Goal: Transaction & Acquisition: Download file/media

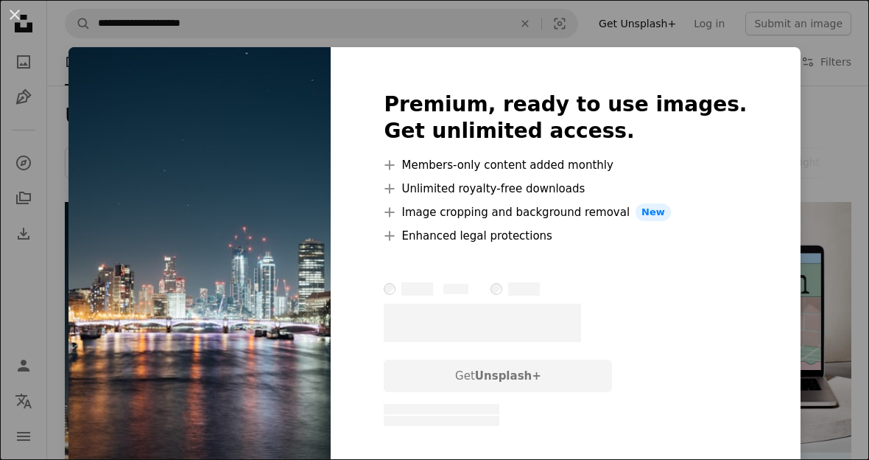
scroll to position [152, 0]
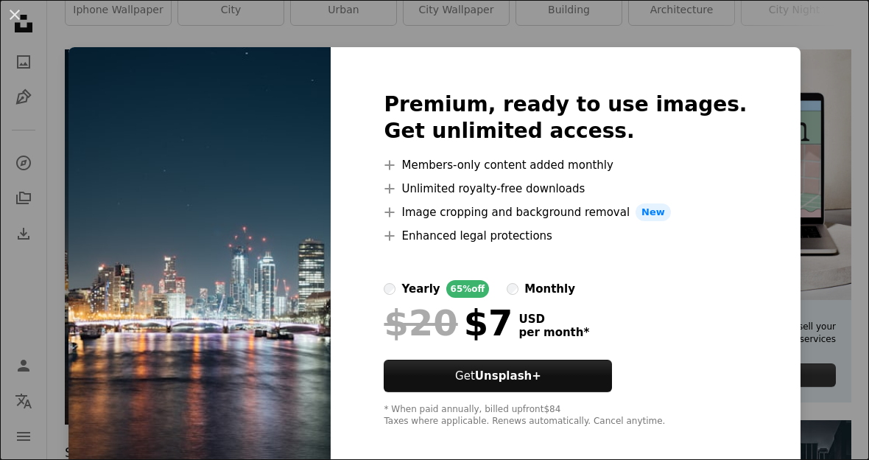
click at [794, 271] on div "An X shape Premium, ready to use images. Get unlimited access. A plus sign Memb…" at bounding box center [434, 230] width 869 height 460
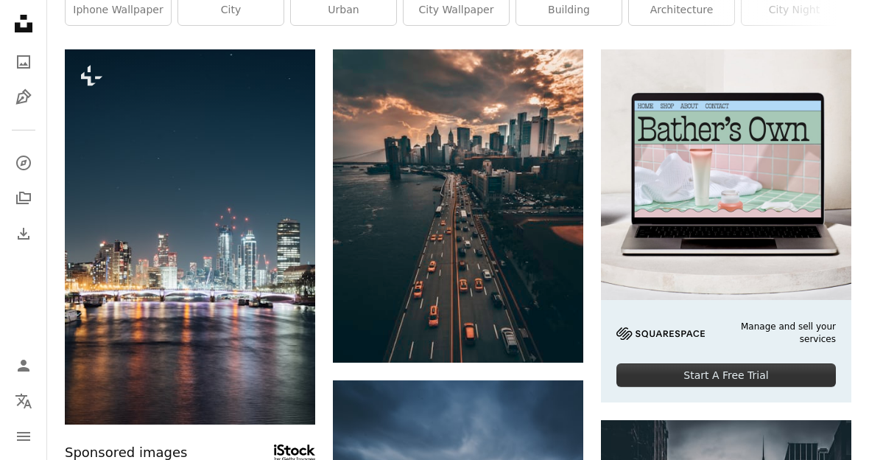
click at [556, 336] on icon "Download" at bounding box center [555, 335] width 10 height 10
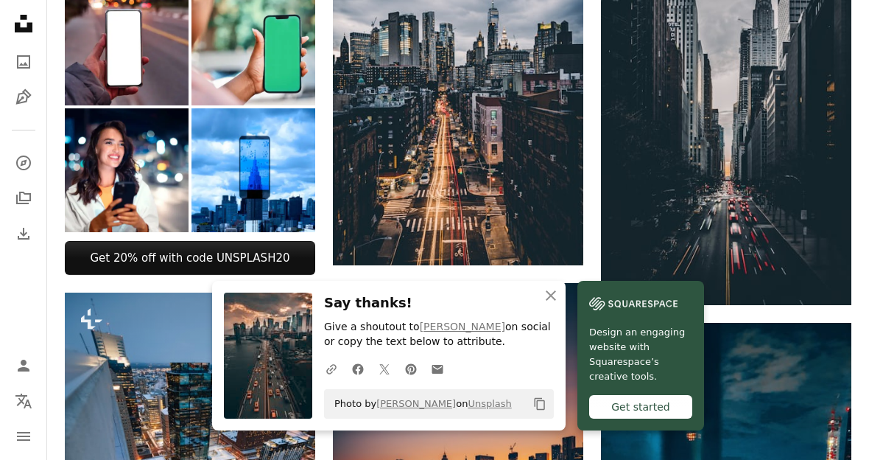
scroll to position [652, 0]
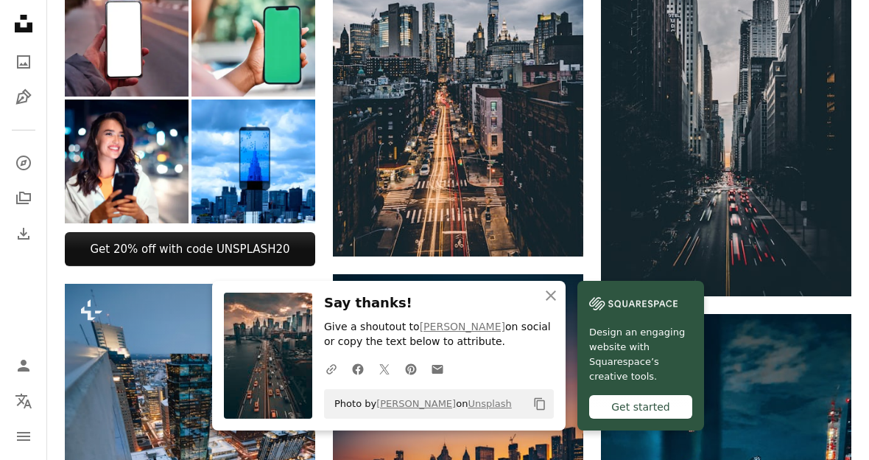
click at [550, 304] on icon "An X shape" at bounding box center [551, 296] width 18 height 18
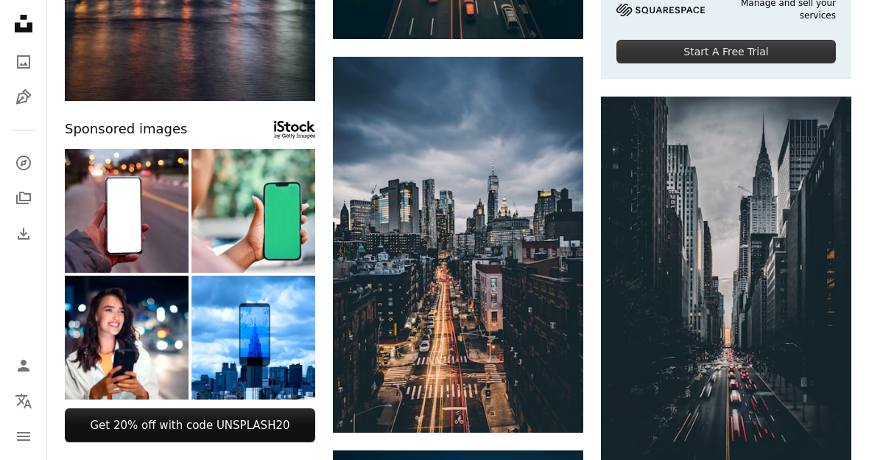
scroll to position [469, 0]
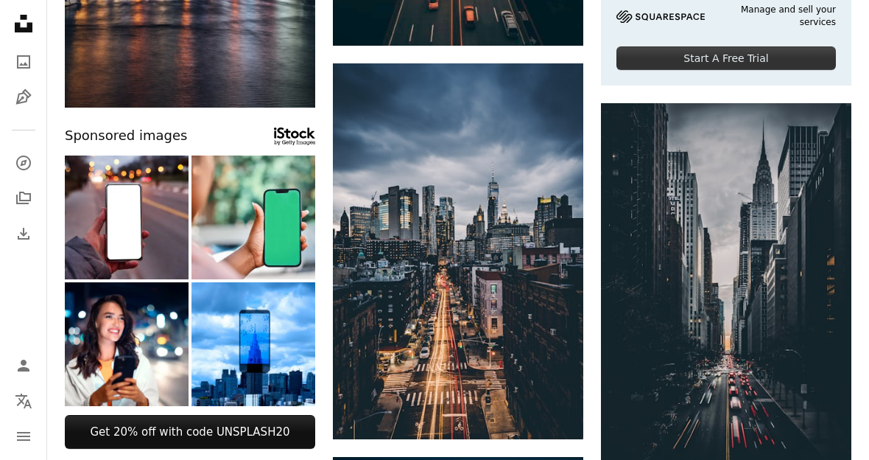
click at [569, 398] on img at bounding box center [458, 251] width 250 height 376
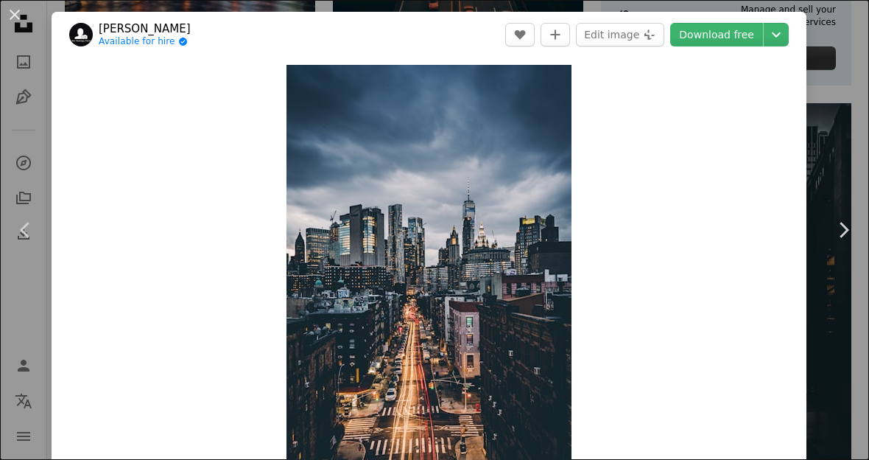
click at [788, 31] on icon "Chevron down" at bounding box center [777, 35] width 24 height 18
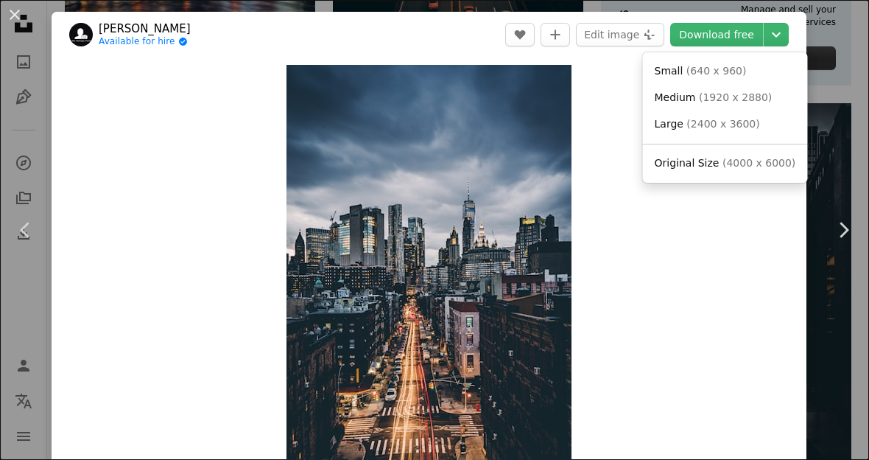
click at [569, 338] on dialog "An X shape Chevron left Chevron right [PERSON_NAME] Available for hire A checkm…" at bounding box center [434, 230] width 869 height 460
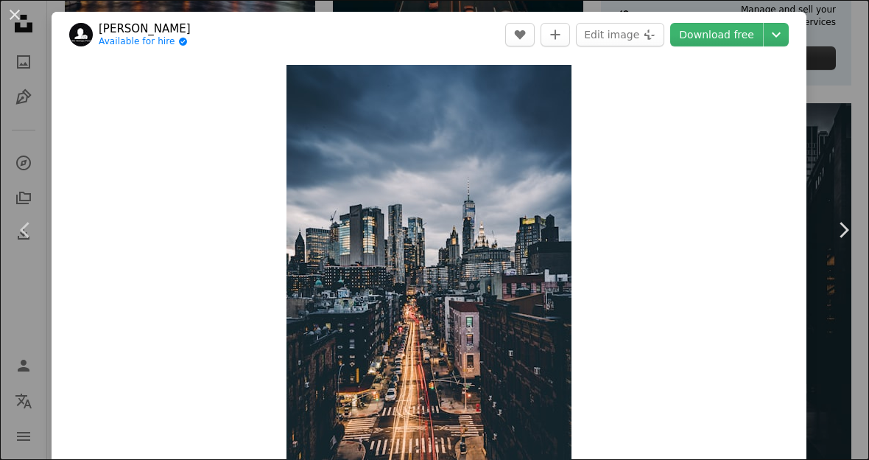
click at [664, 334] on div "Zoom in" at bounding box center [429, 278] width 755 height 443
click at [788, 37] on icon "Chevron down" at bounding box center [777, 35] width 24 height 18
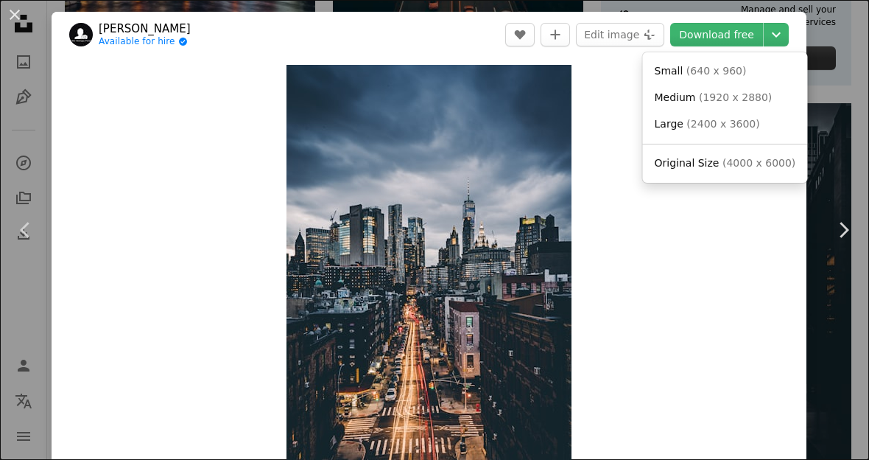
click at [768, 159] on span "( 4000 x 6000 )" at bounding box center [759, 163] width 73 height 12
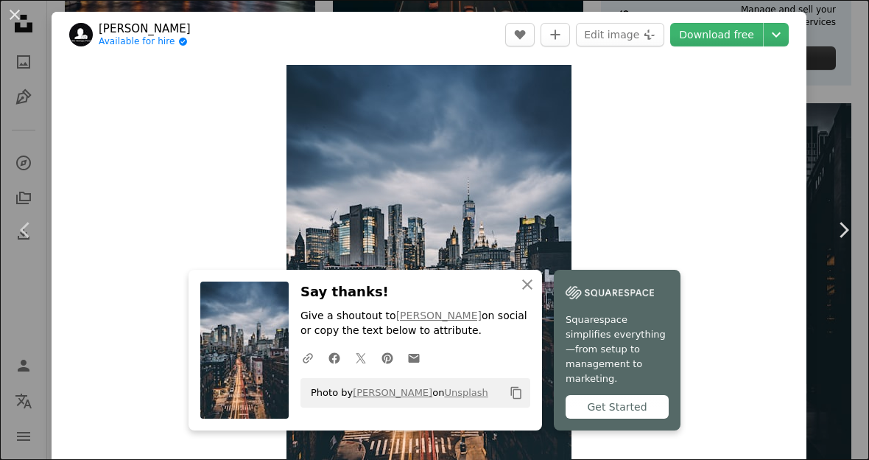
click at [572, 83] on img "Zoom in on this image" at bounding box center [429, 279] width 285 height 428
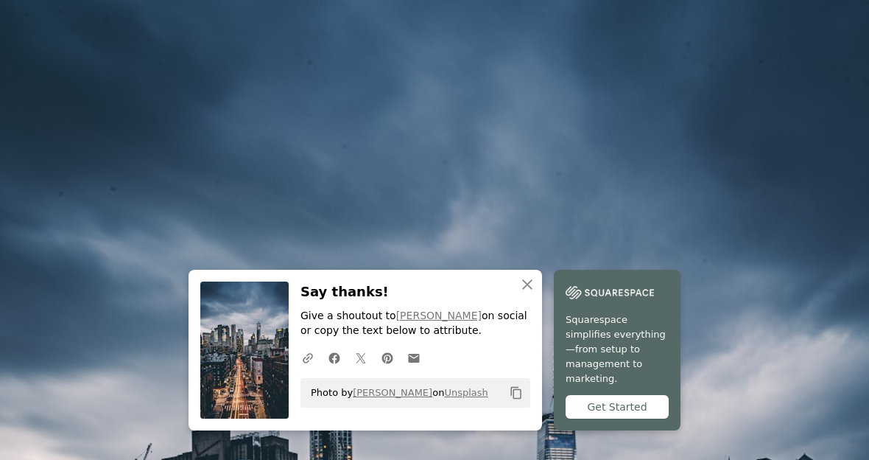
scroll to position [399, 0]
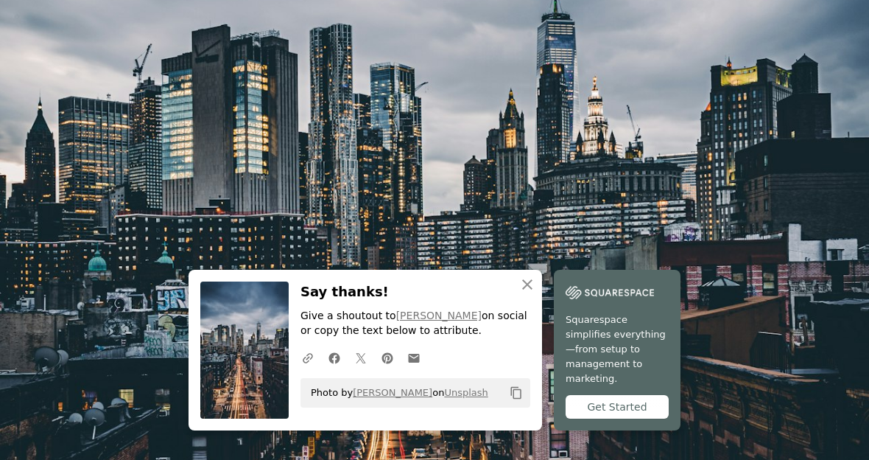
click at [664, 138] on img "Zoom out on this image" at bounding box center [434, 254] width 871 height 1306
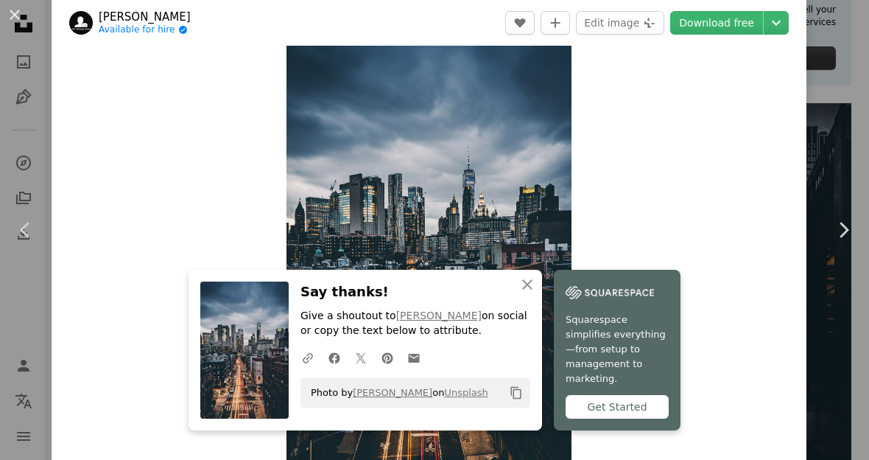
click at [572, 58] on img "Zoom in on this image" at bounding box center [429, 248] width 285 height 427
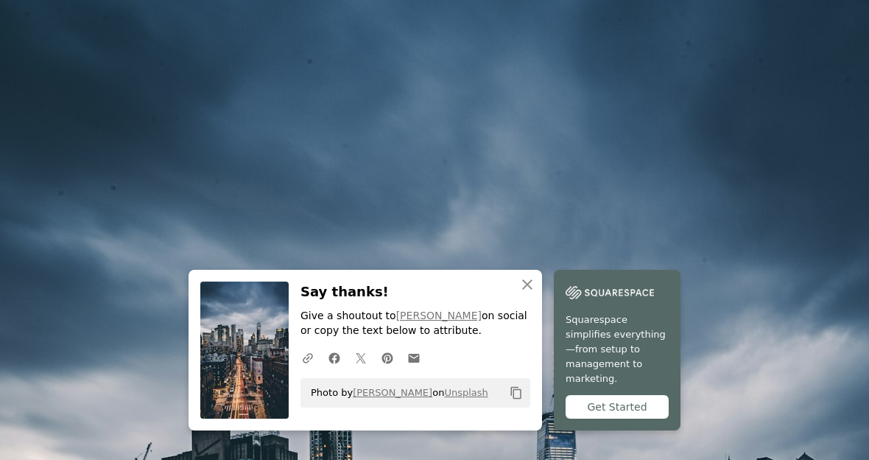
scroll to position [399, 0]
